Goal: Navigation & Orientation: Find specific page/section

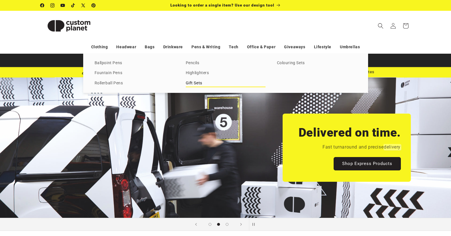
click at [192, 82] on link "Gift Sets" at bounding box center [226, 84] width 80 height 8
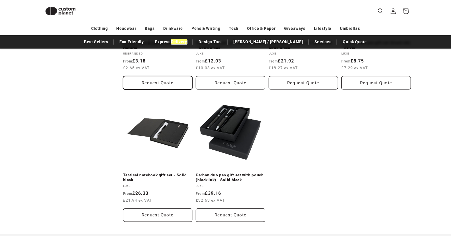
scroll to position [675, 0]
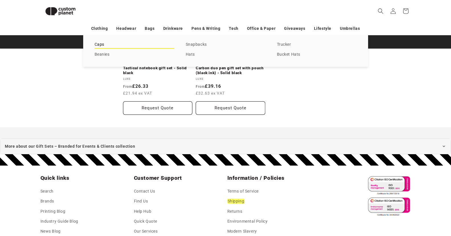
click at [97, 45] on link "Caps" at bounding box center [134, 45] width 80 height 8
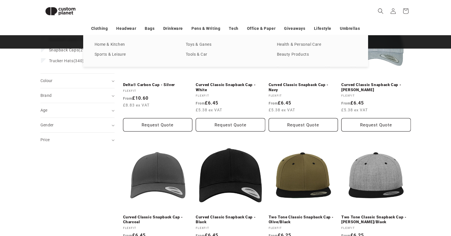
scroll to position [106, 0]
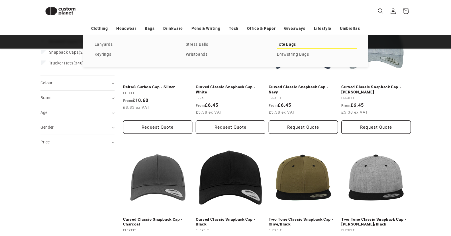
click at [287, 44] on link "Tote Bags" at bounding box center [317, 45] width 80 height 8
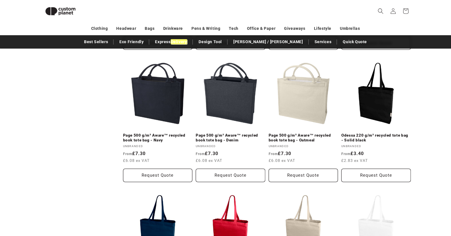
scroll to position [476, 0]
